Goal: Transaction & Acquisition: Purchase product/service

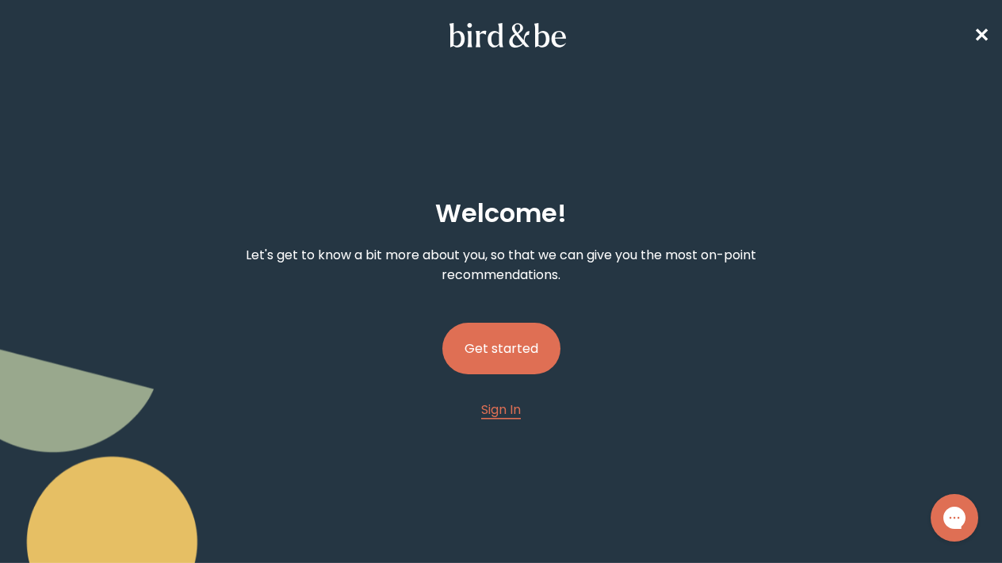
click at [519, 339] on button "Get started" at bounding box center [501, 348] width 118 height 52
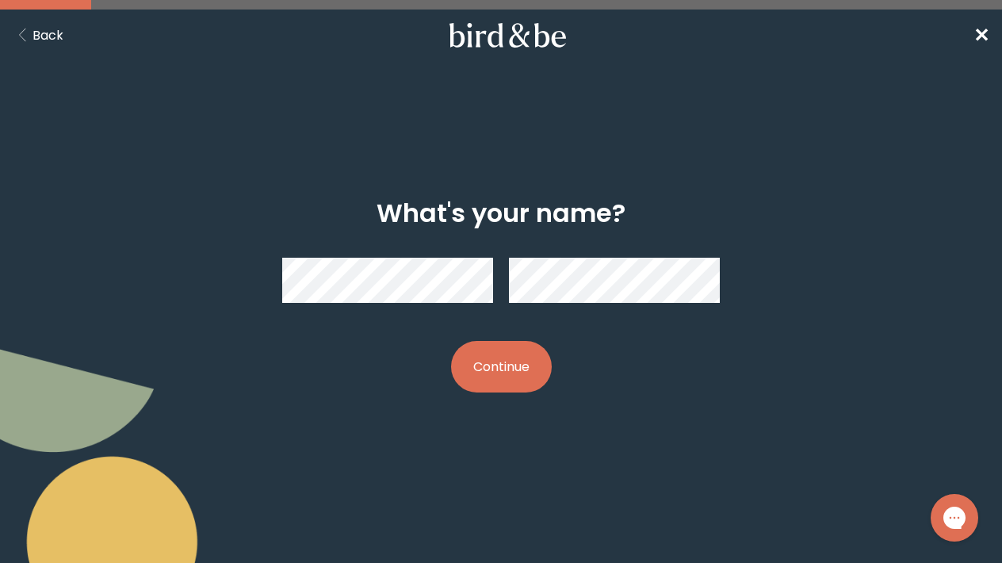
click at [464, 388] on button "Continue" at bounding box center [501, 367] width 101 height 52
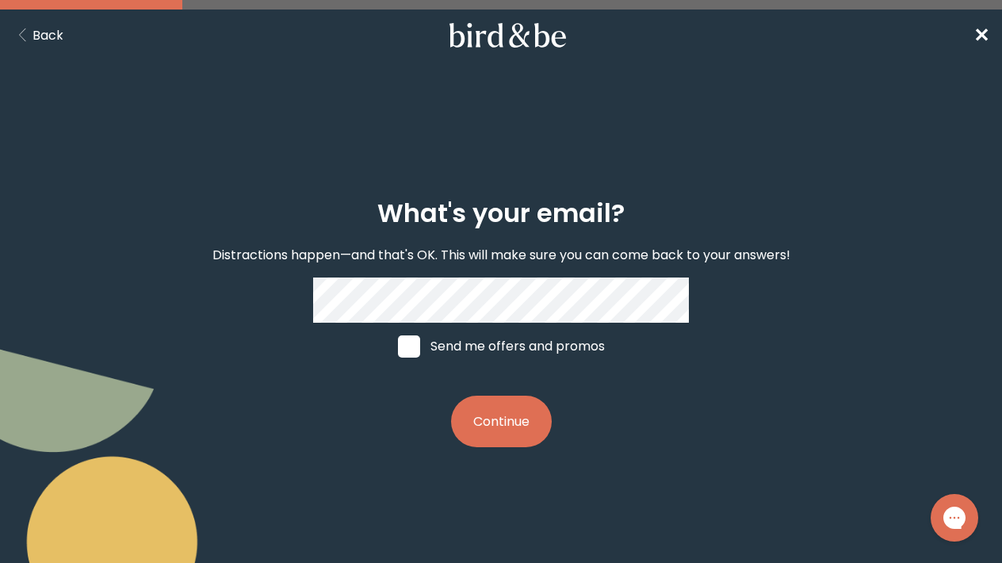
click at [502, 417] on button "Continue" at bounding box center [501, 421] width 101 height 52
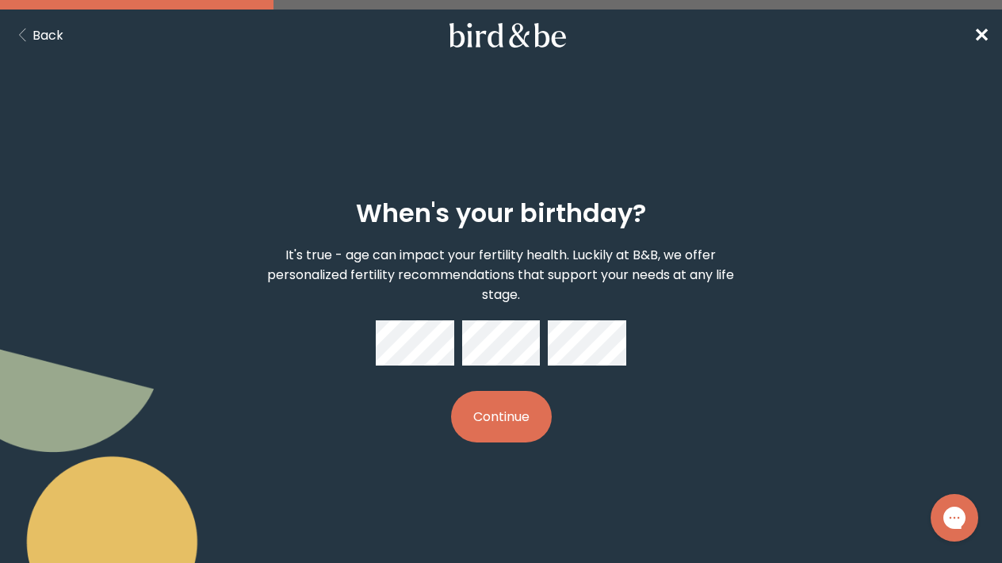
click at [493, 415] on button "Continue" at bounding box center [501, 417] width 101 height 52
click at [491, 426] on button "Continue" at bounding box center [501, 417] width 101 height 52
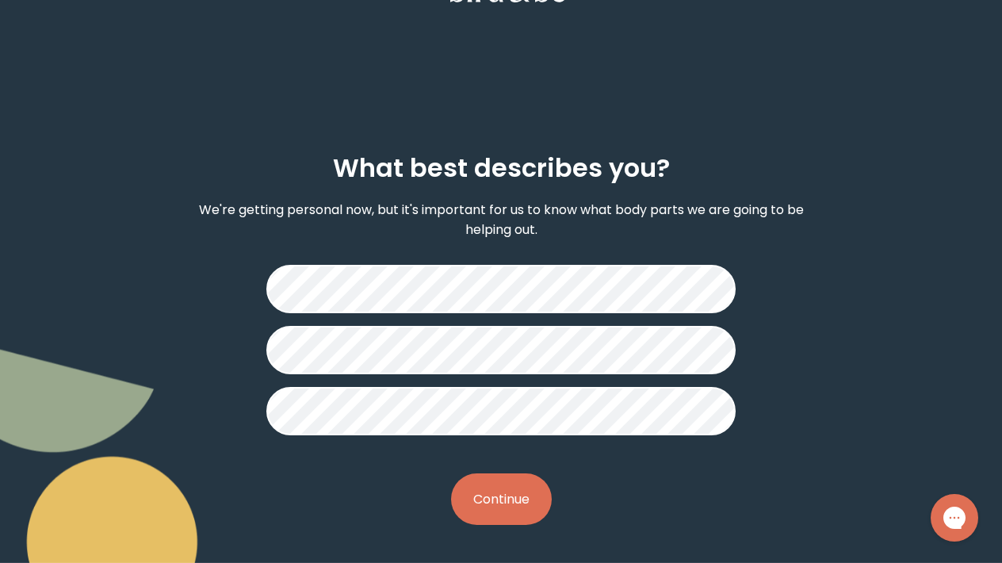
scroll to position [45, 0]
click at [487, 486] on button "Continue" at bounding box center [501, 499] width 101 height 52
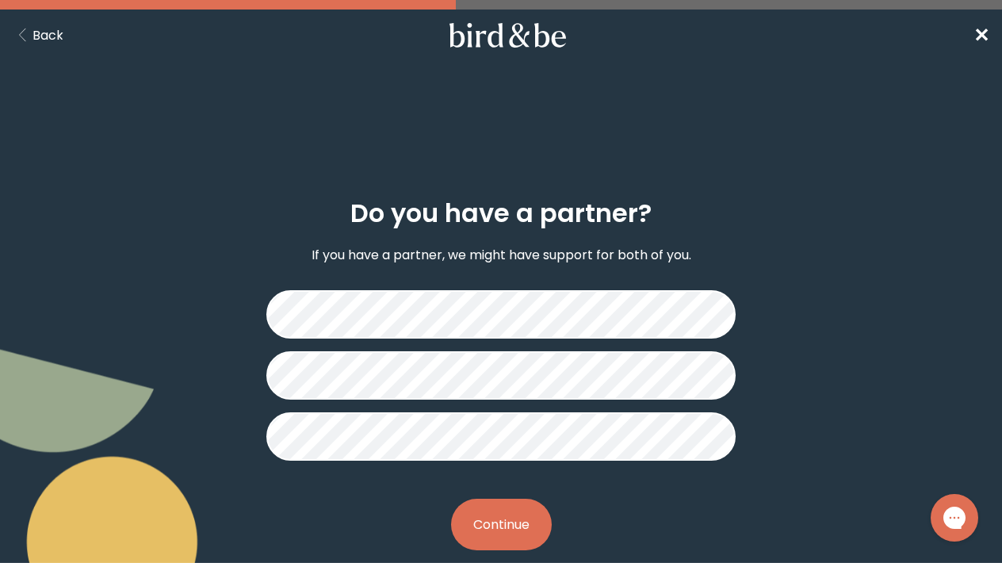
click at [504, 513] on button "Continue" at bounding box center [501, 524] width 101 height 52
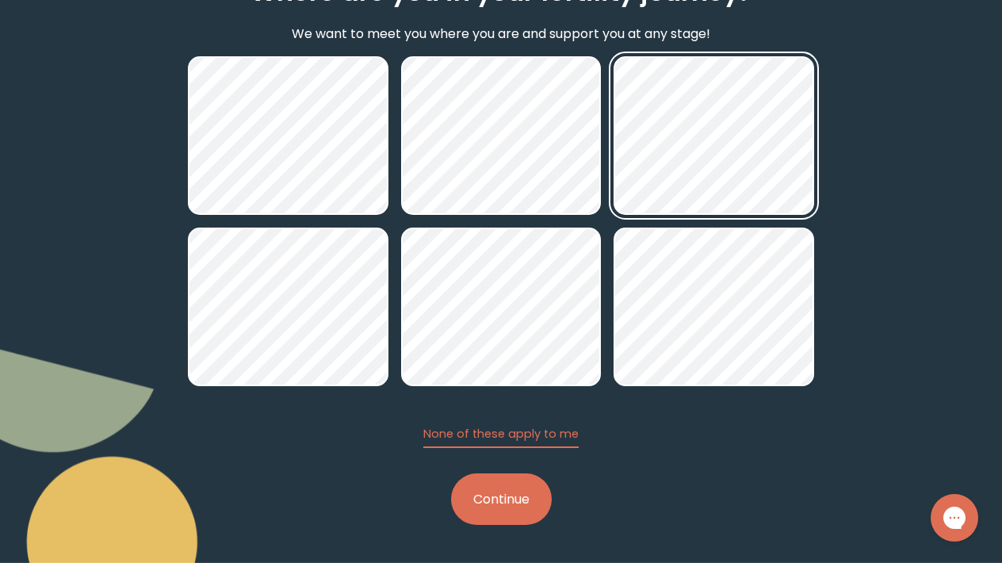
scroll to position [221, 0]
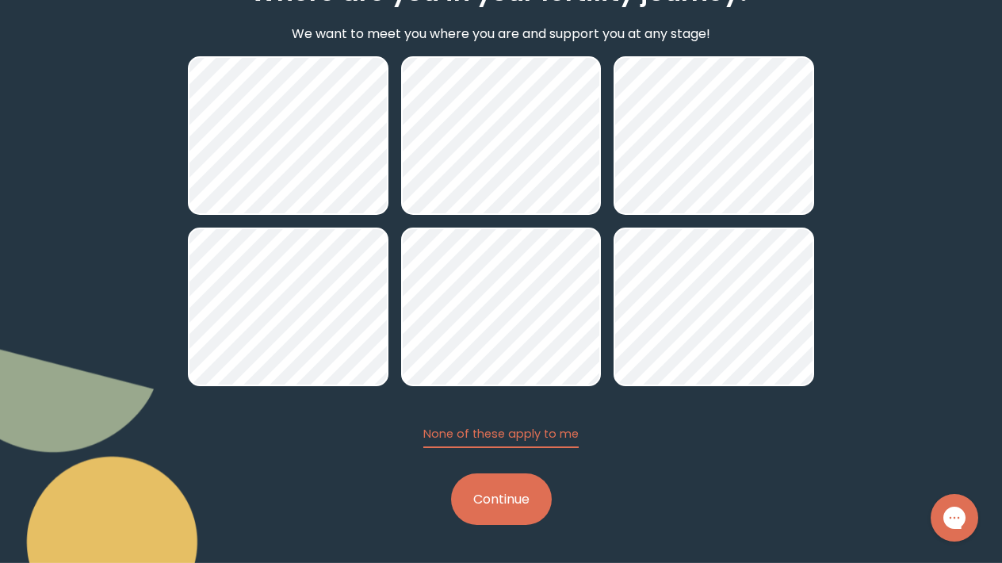
click at [494, 506] on button "Continue" at bounding box center [501, 499] width 101 height 52
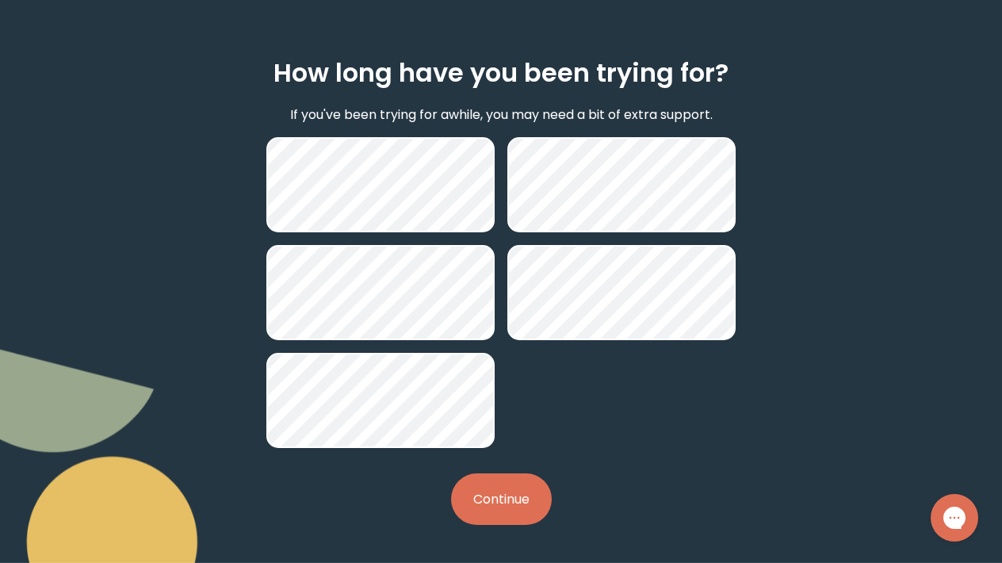
scroll to position [140, 0]
click at [482, 500] on button "Continue" at bounding box center [501, 499] width 101 height 52
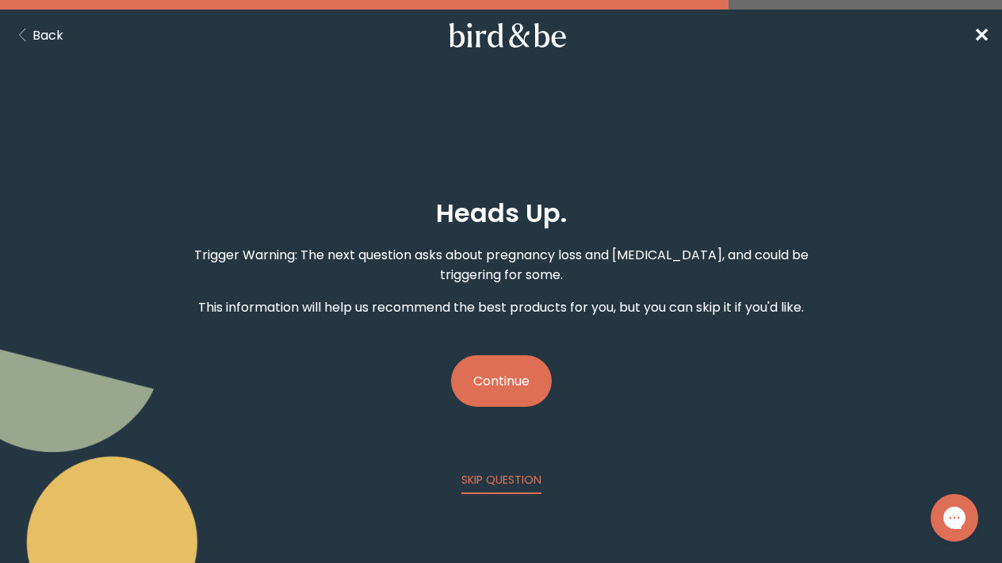
click at [506, 378] on button "Continue" at bounding box center [501, 381] width 101 height 52
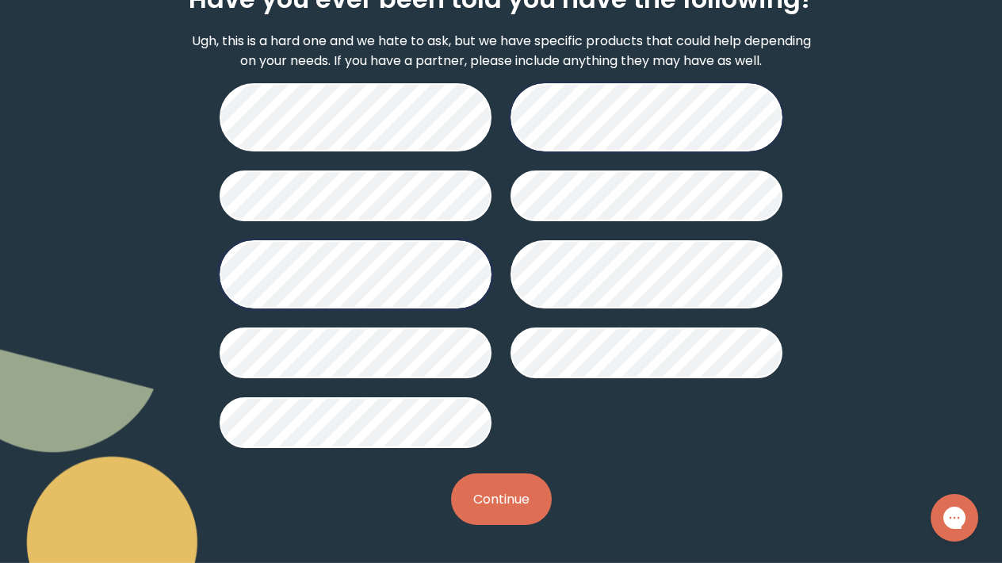
scroll to position [214, 0]
click at [503, 513] on button "Continue" at bounding box center [501, 499] width 101 height 52
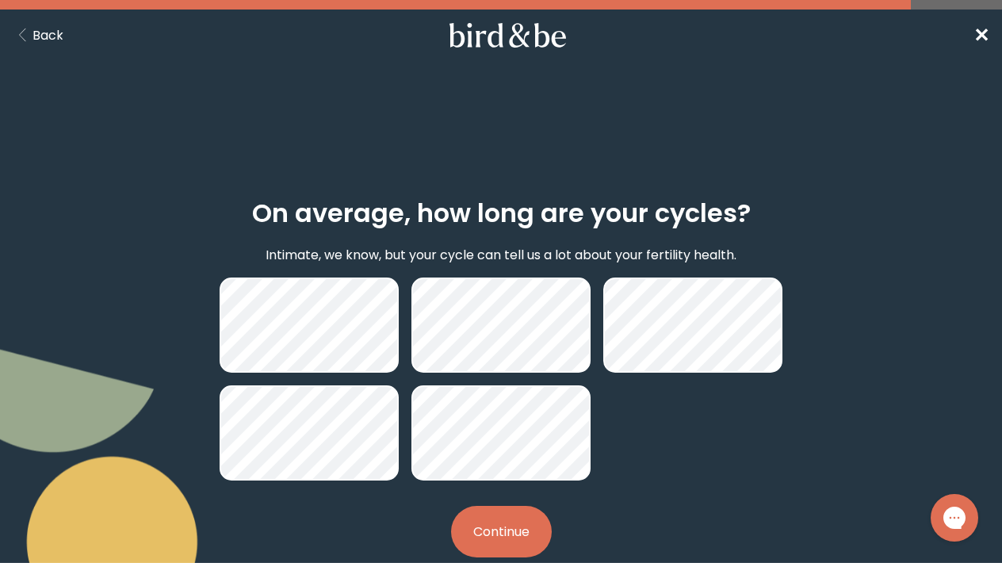
click at [497, 536] on button "Continue" at bounding box center [501, 532] width 101 height 52
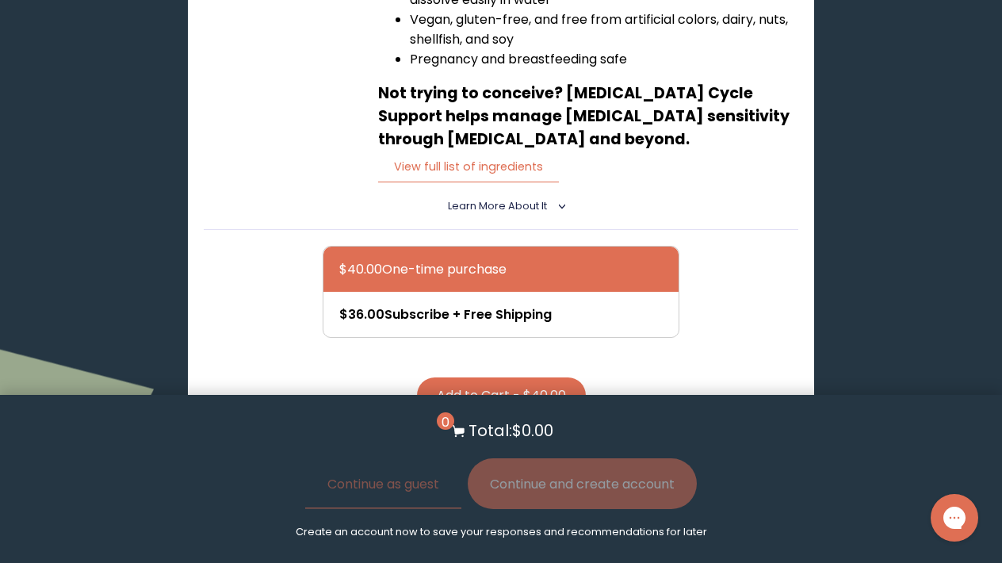
scroll to position [615, 0]
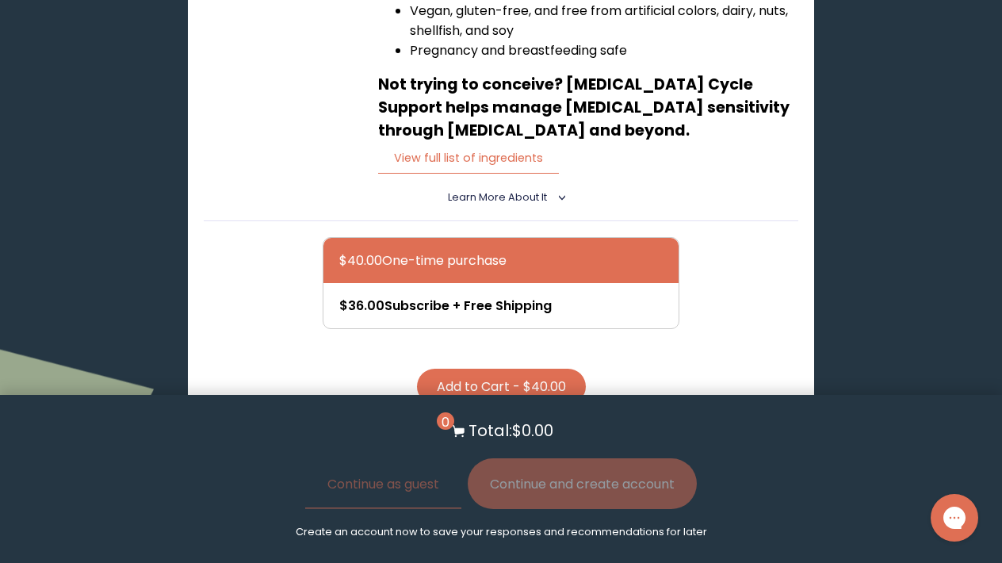
click at [483, 375] on button "Add to Cart - $40.00" at bounding box center [501, 386] width 169 height 36
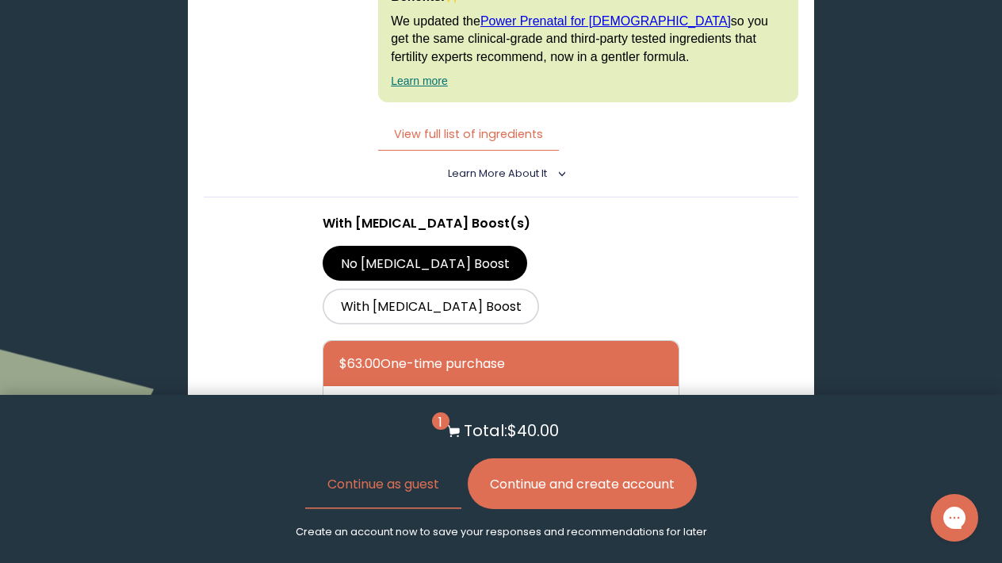
scroll to position [3808, 0]
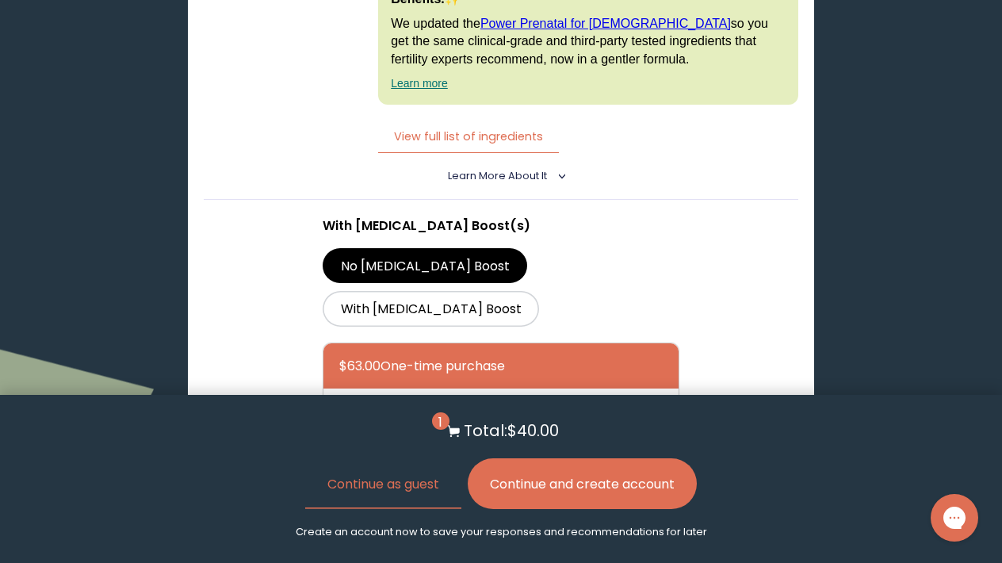
click at [498, 474] on button "Add to Cart - $63.00" at bounding box center [501, 492] width 167 height 36
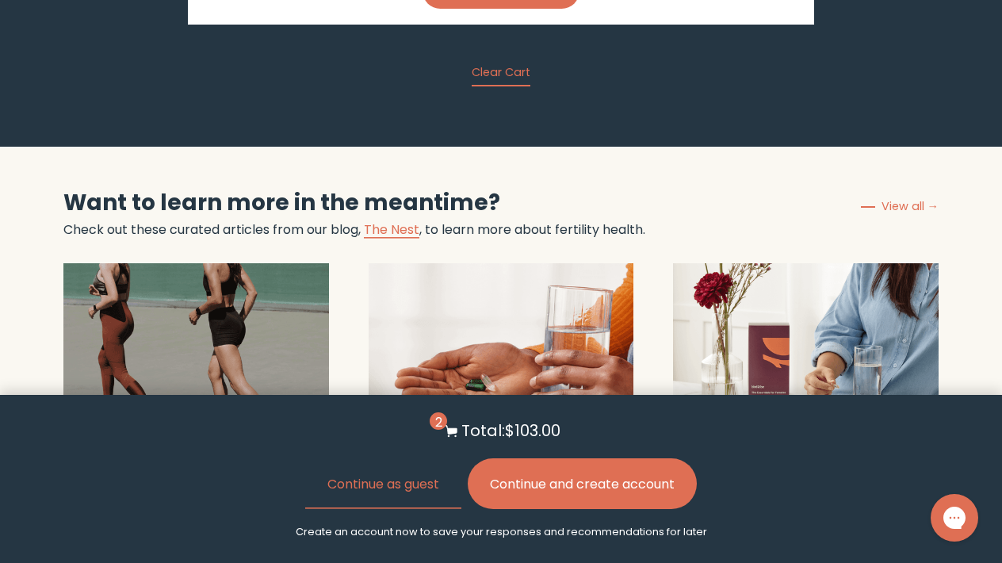
scroll to position [4314, 0]
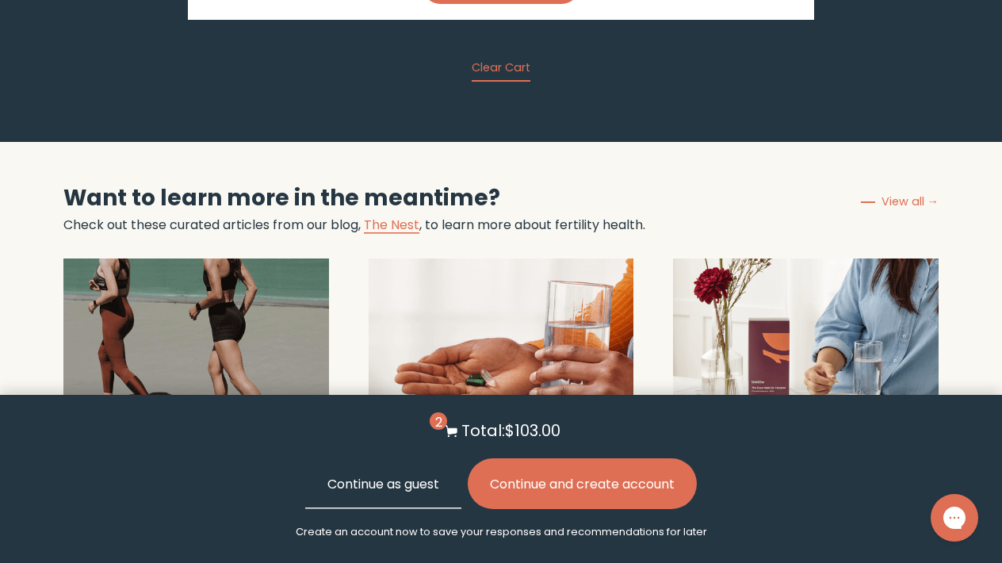
click at [404, 483] on button "Continue as guest" at bounding box center [383, 483] width 156 height 51
